Goal: Find specific page/section

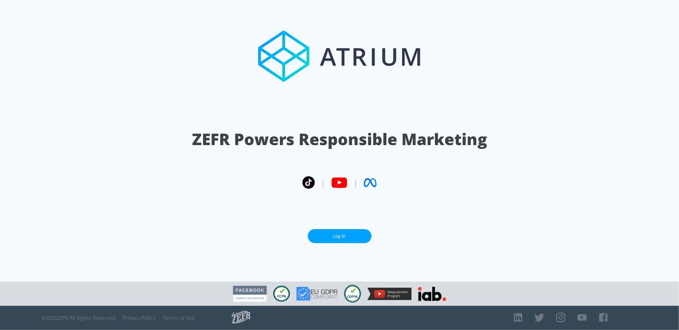
click at [357, 233] on link "Log In" at bounding box center [340, 236] width 64 height 14
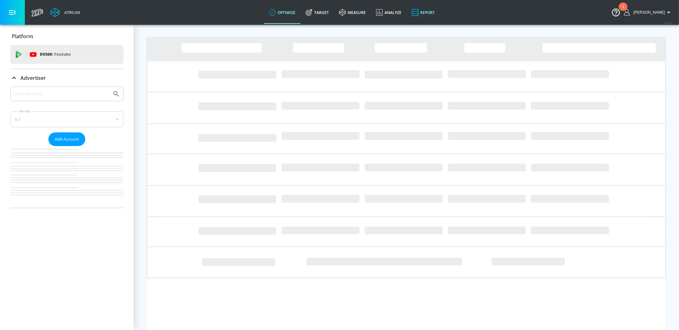
click at [437, 16] on link "Report" at bounding box center [423, 12] width 33 height 23
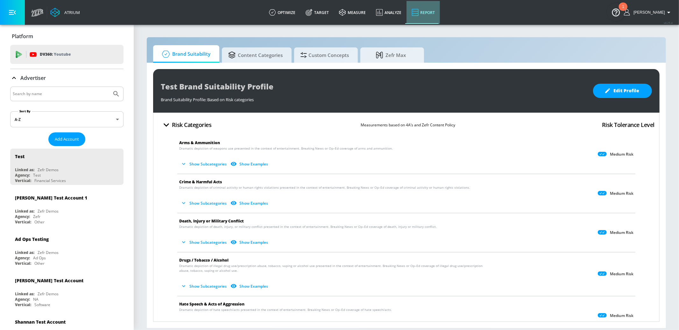
click at [429, 15] on link "Report" at bounding box center [423, 12] width 33 height 23
